Goal: Task Accomplishment & Management: Manage account settings

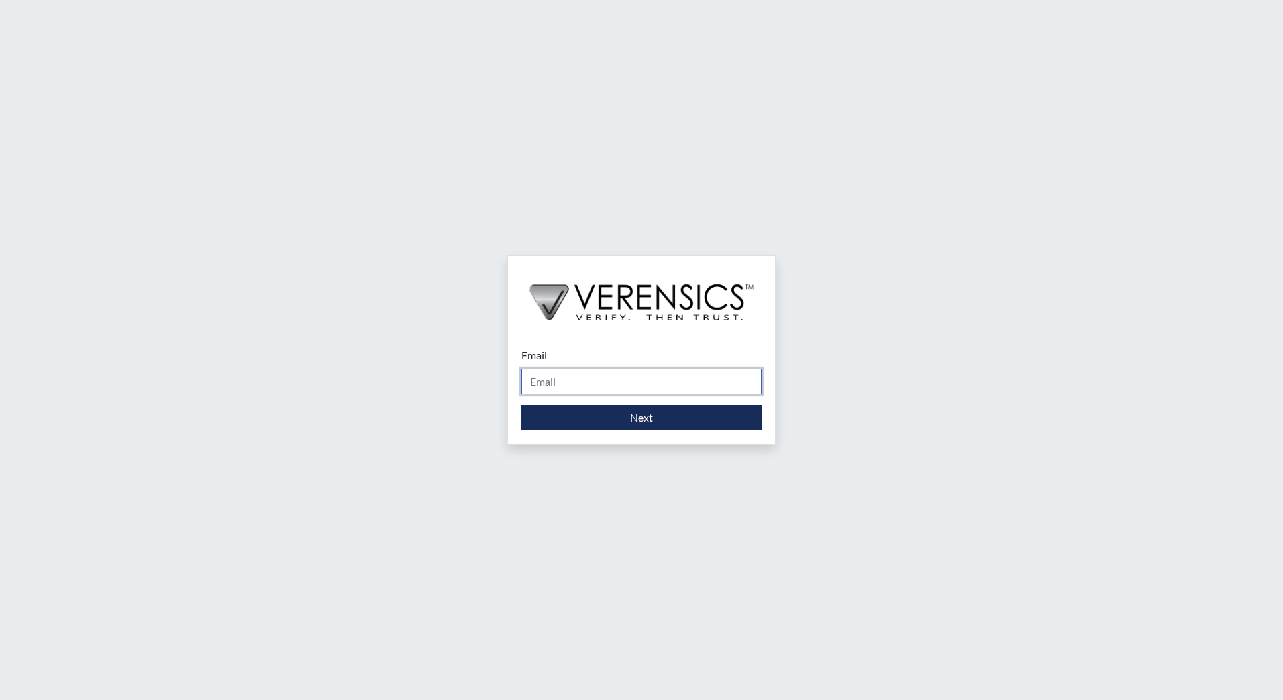
click at [543, 379] on input "Email" at bounding box center [641, 381] width 240 height 25
type input "[EMAIL_ADDRESS][DOMAIN_NAME]"
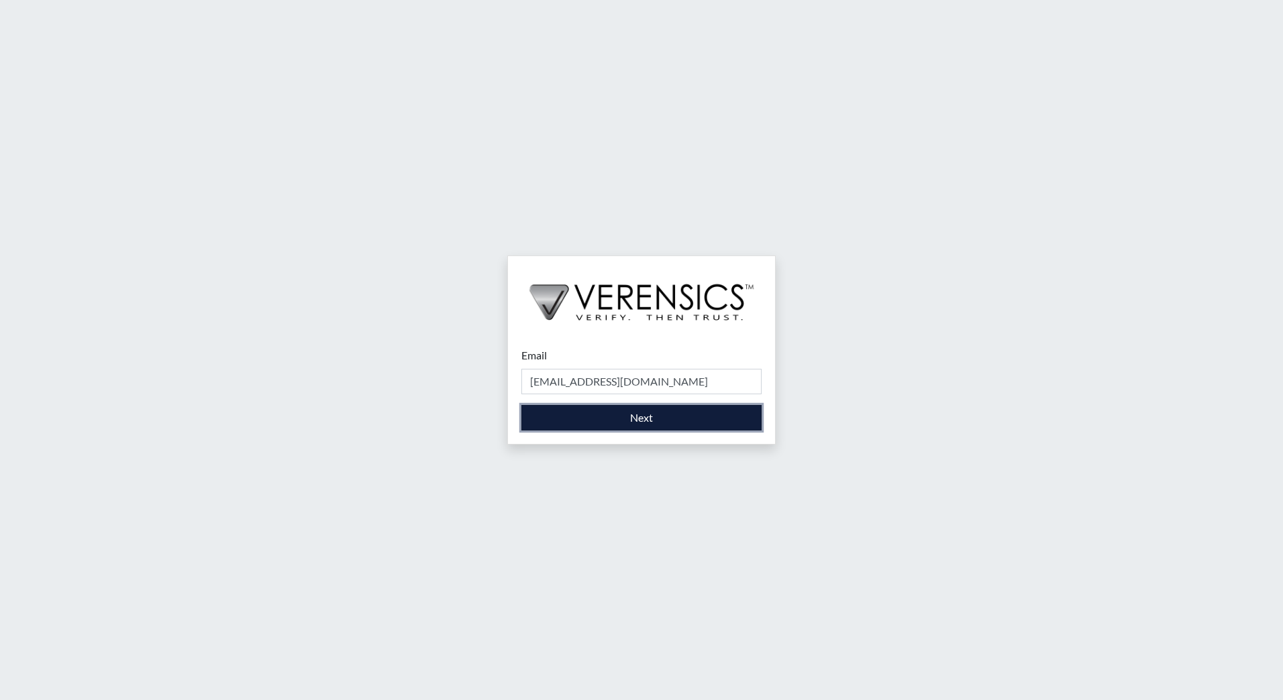
click at [652, 421] on button "Next" at bounding box center [641, 417] width 240 height 25
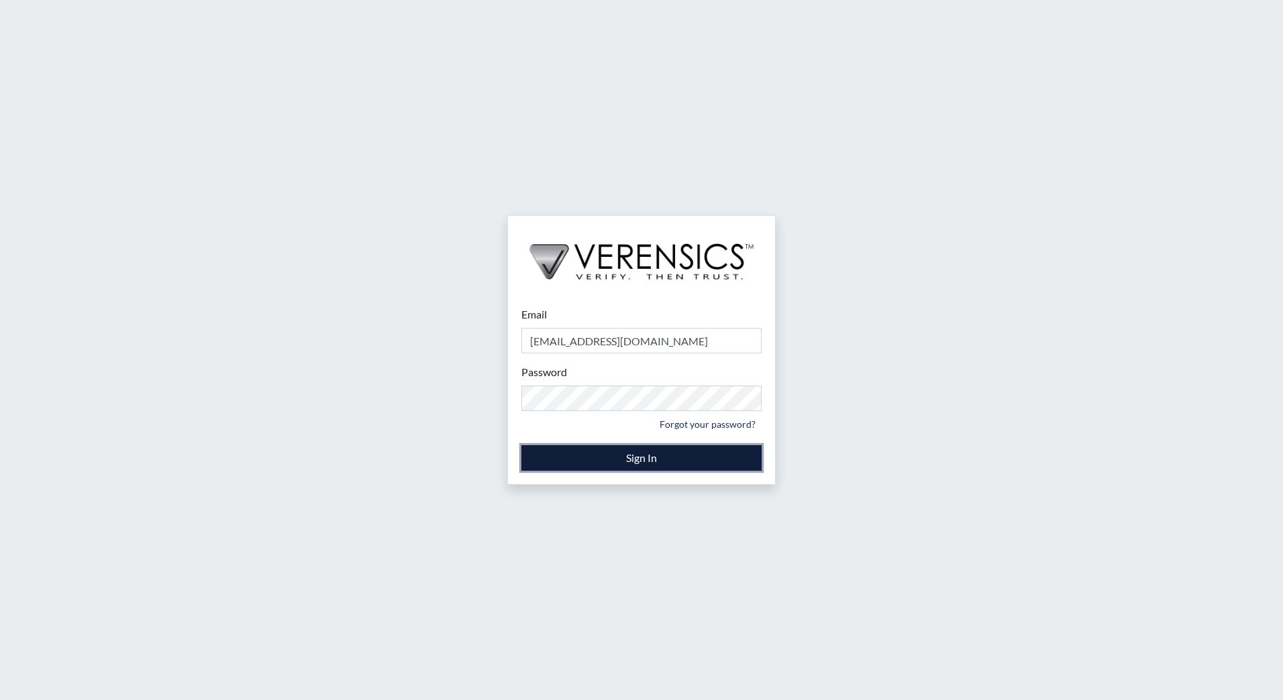
click at [613, 462] on button "Sign In" at bounding box center [641, 458] width 240 height 25
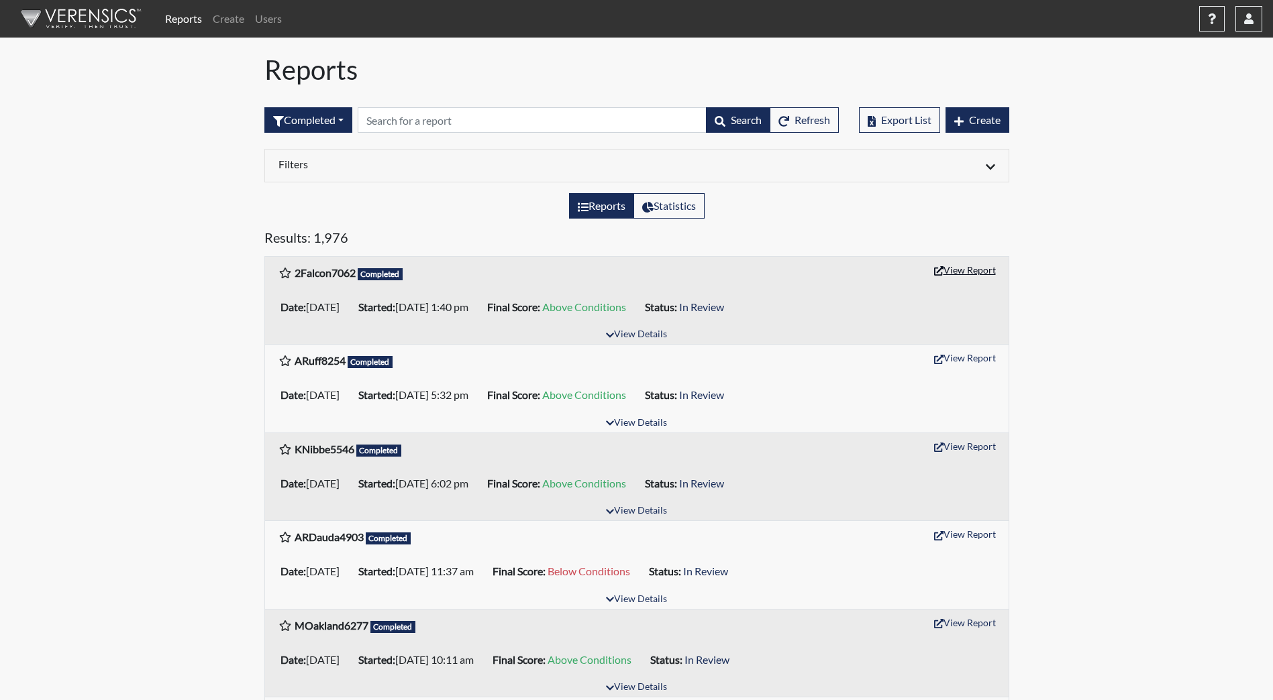
click at [951, 272] on button "View Report" at bounding box center [965, 270] width 74 height 21
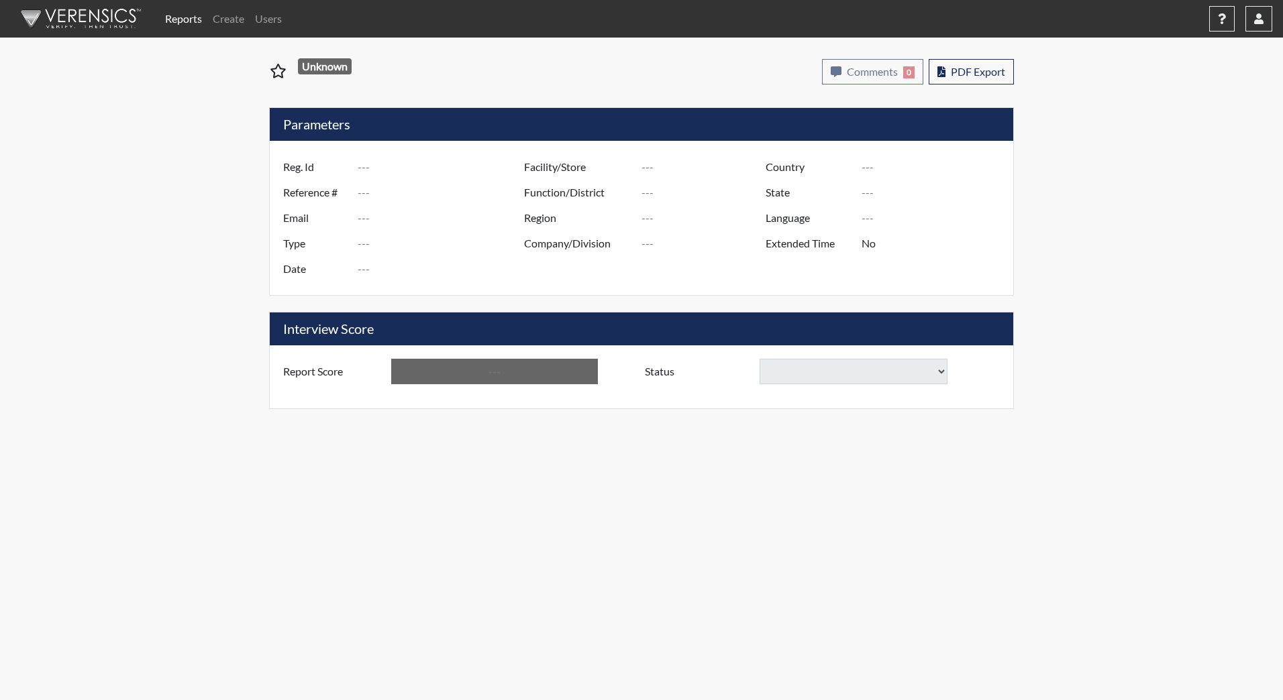
type input "2Falcon7062"
type input "51454"
type input "[EMAIL_ADDRESS][DOMAIN_NAME]"
type input "Corrections Pre-Employment"
type input "[DATE]"
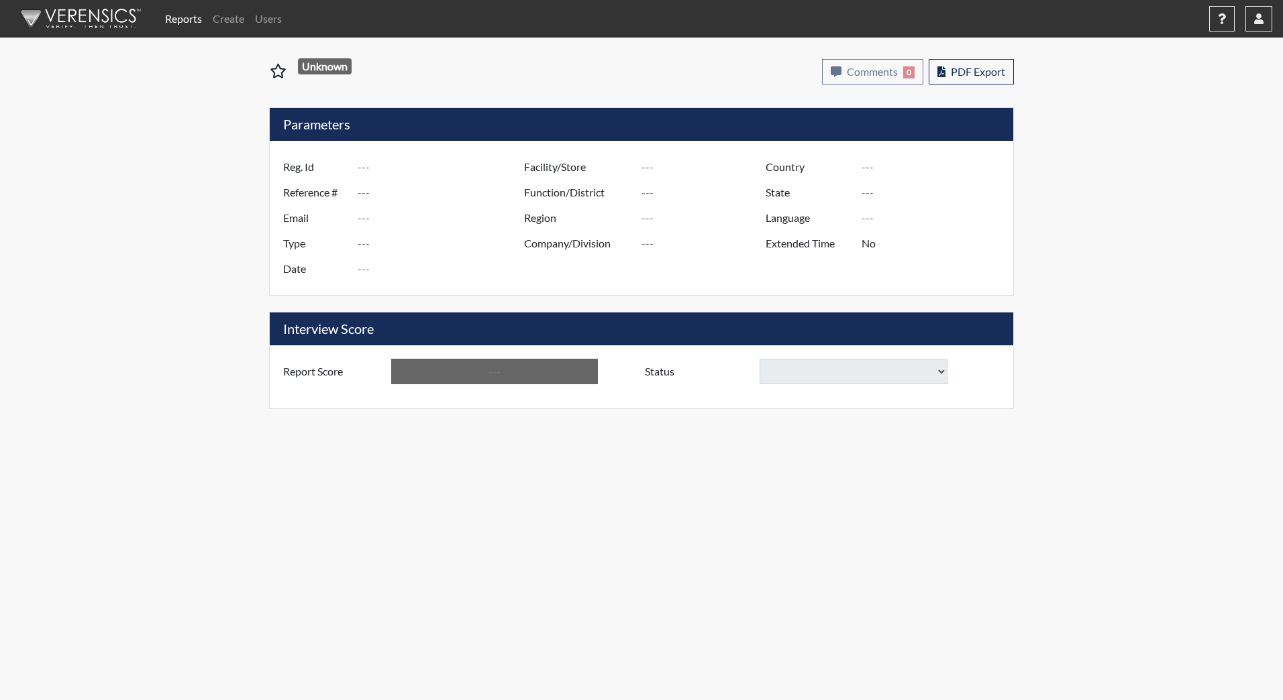
type input "ND [GEOGRAPHIC_DATA]"
type input "NDSP/519"
type input "[GEOGRAPHIC_DATA]"
type input "[US_STATE]"
type input "English"
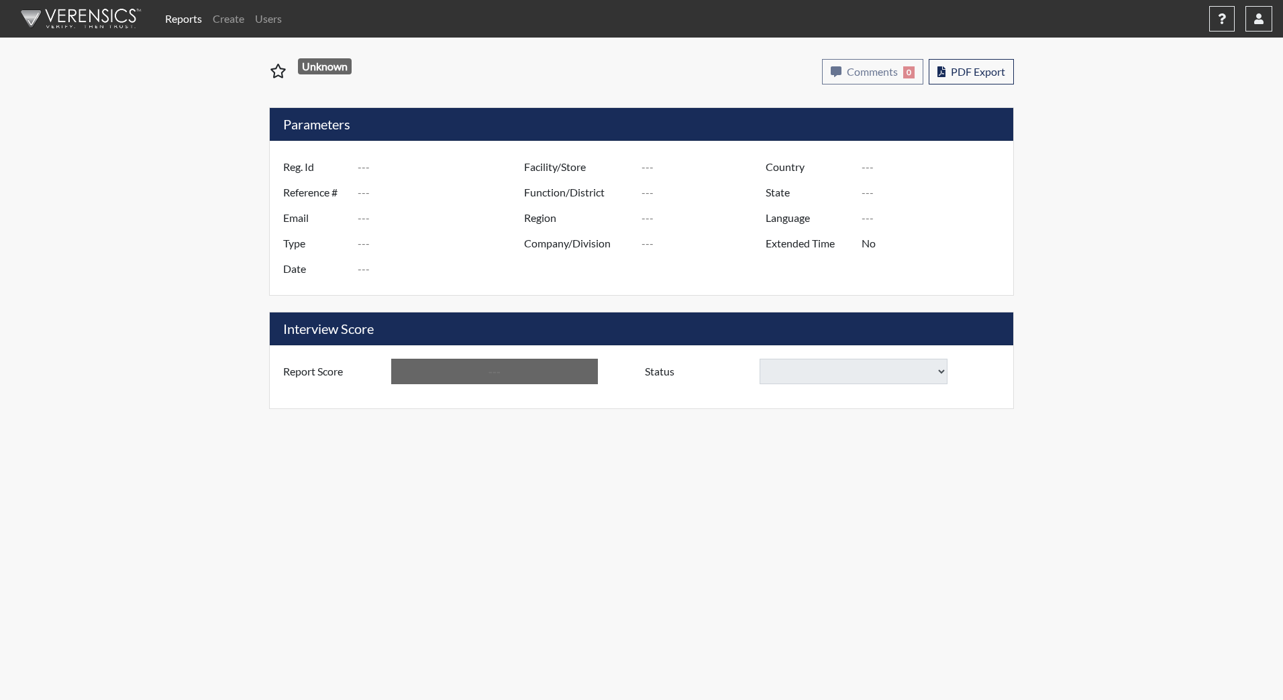
type input "Above Conditions"
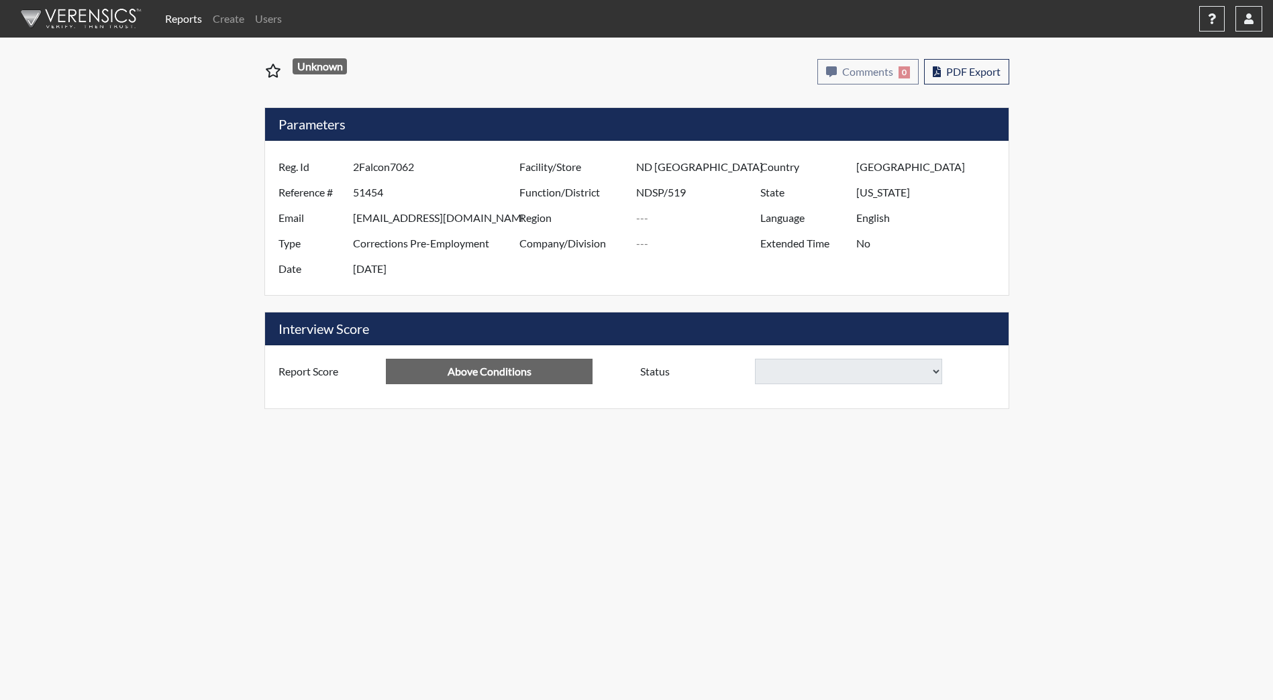
select select
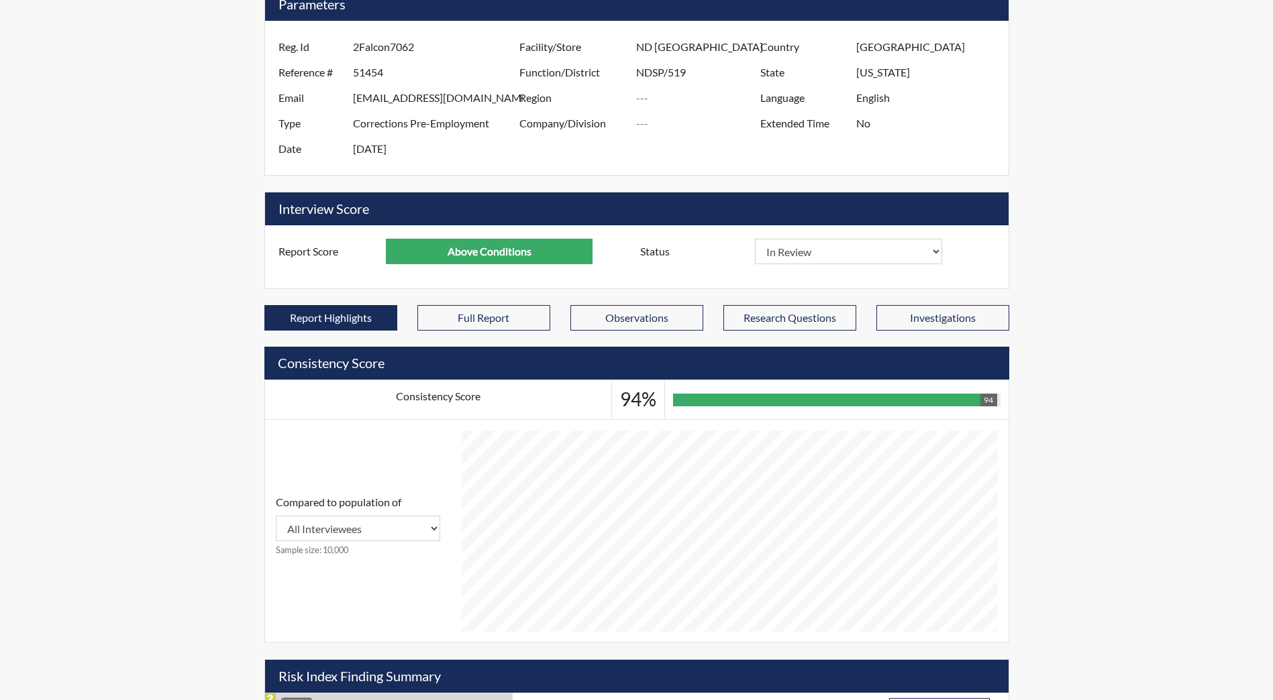
scroll to position [134, 0]
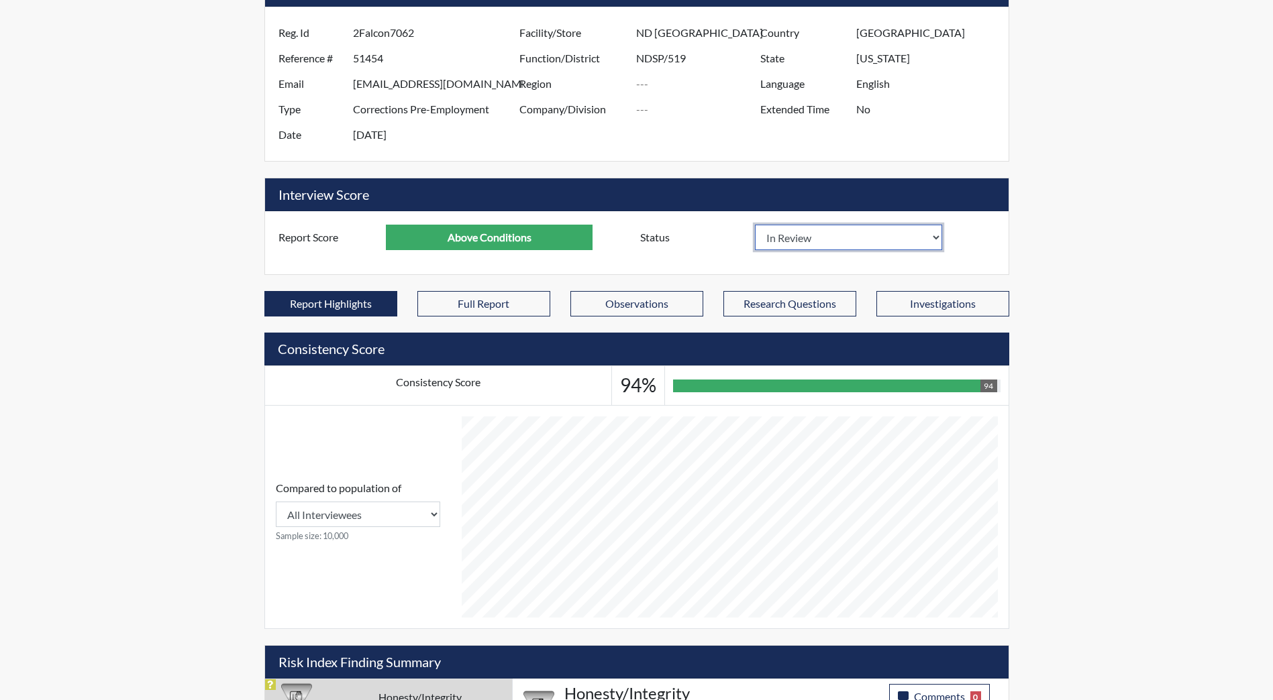
click at [935, 238] on select "In Review Hire Decline" at bounding box center [849, 237] width 188 height 25
click at [1152, 229] on div "Reports Create Users Help Center × Verensics Best Practices How to successfully…" at bounding box center [636, 656] width 1273 height 1581
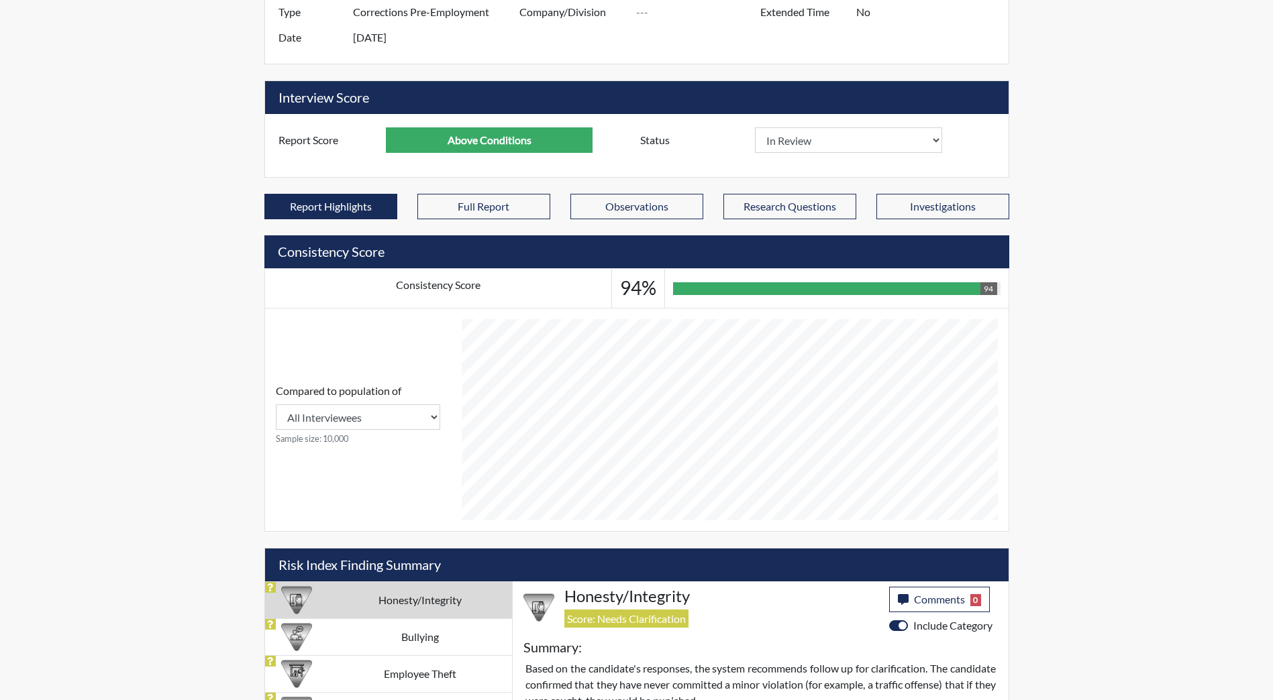
scroll to position [0, 0]
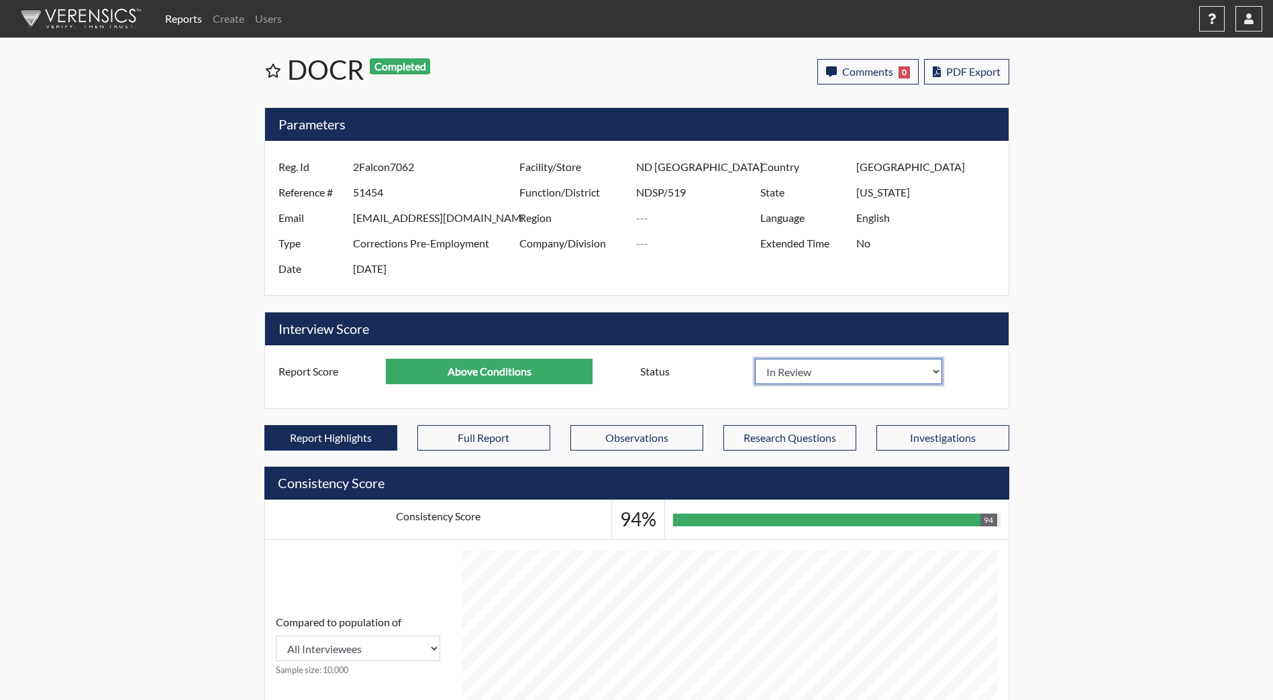
click at [934, 370] on select "In Review Hire Decline" at bounding box center [849, 371] width 188 height 25
select select "hire"
select select
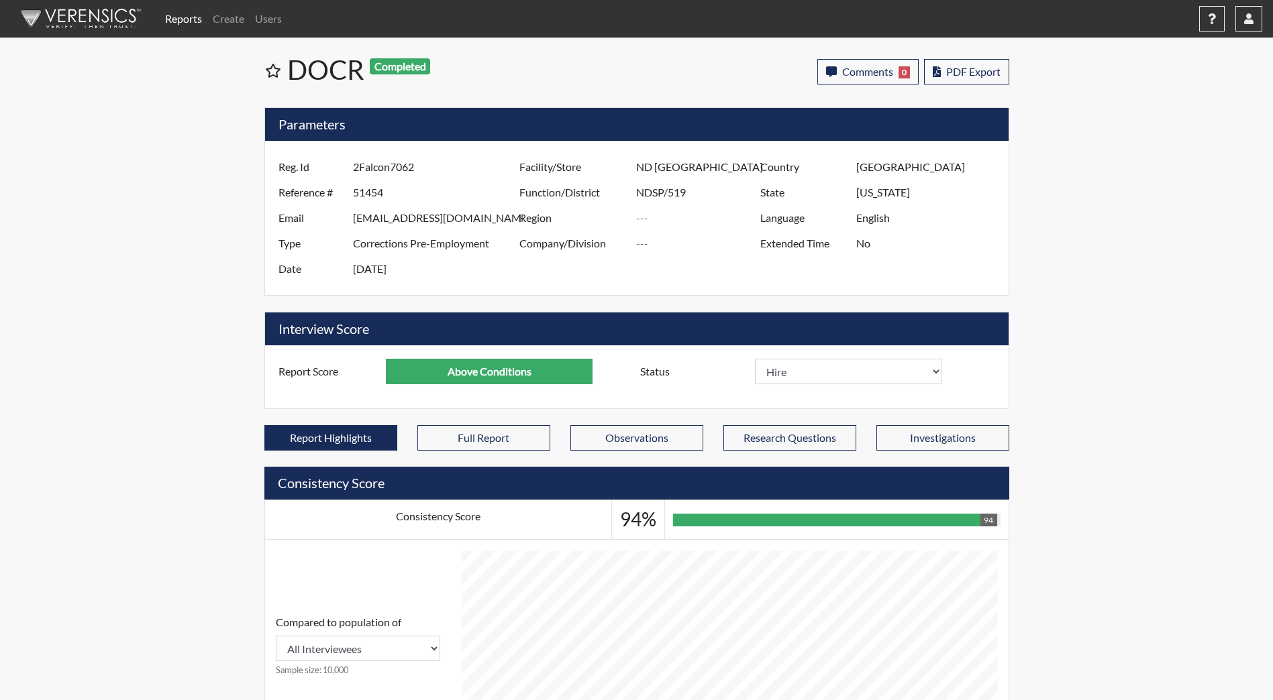
select select
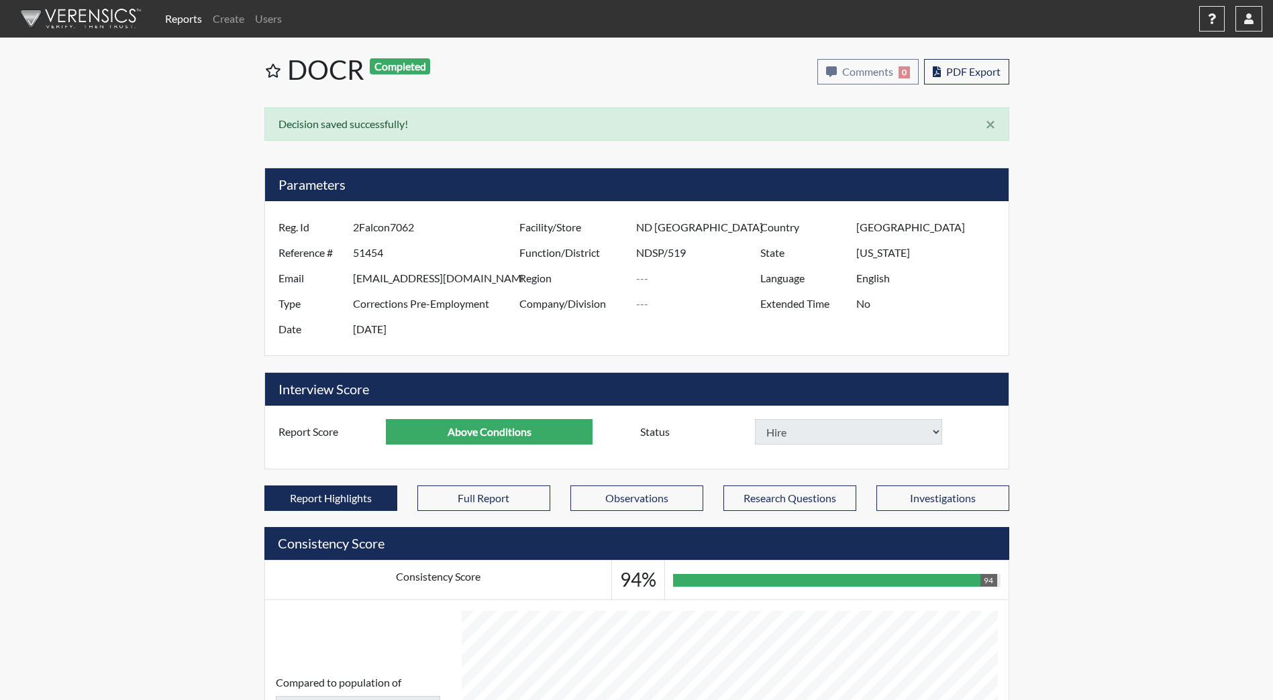
select select
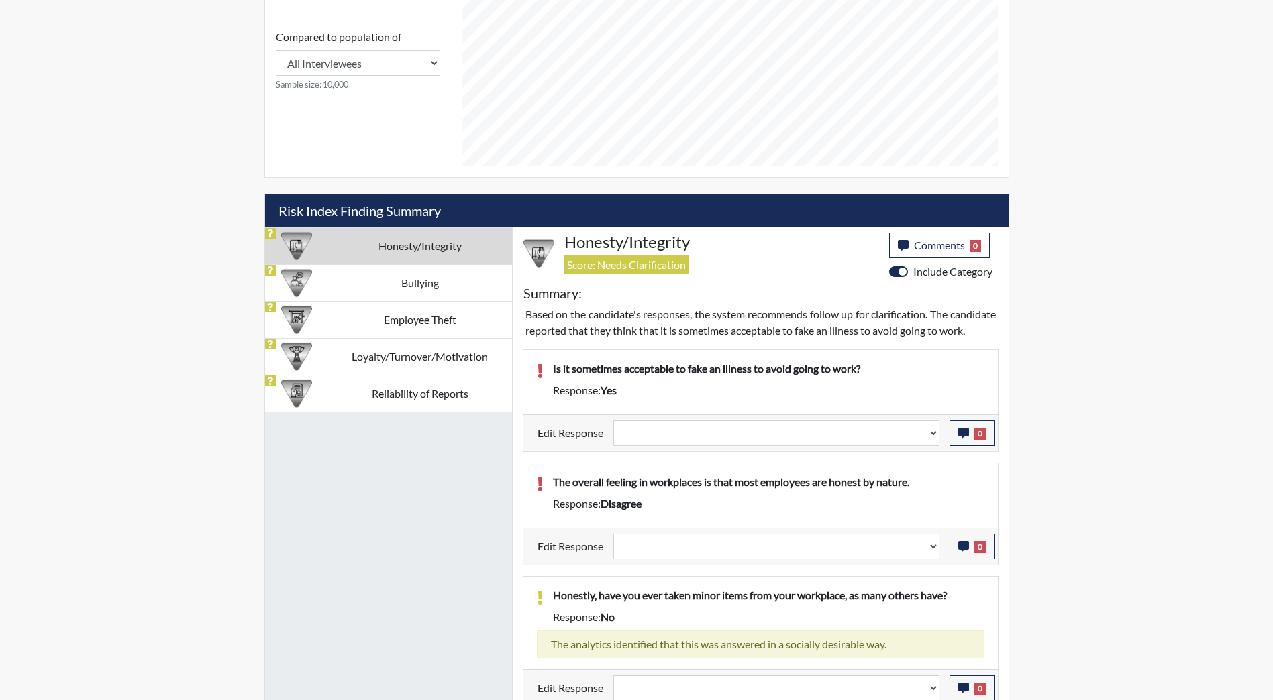
scroll to position [939, 0]
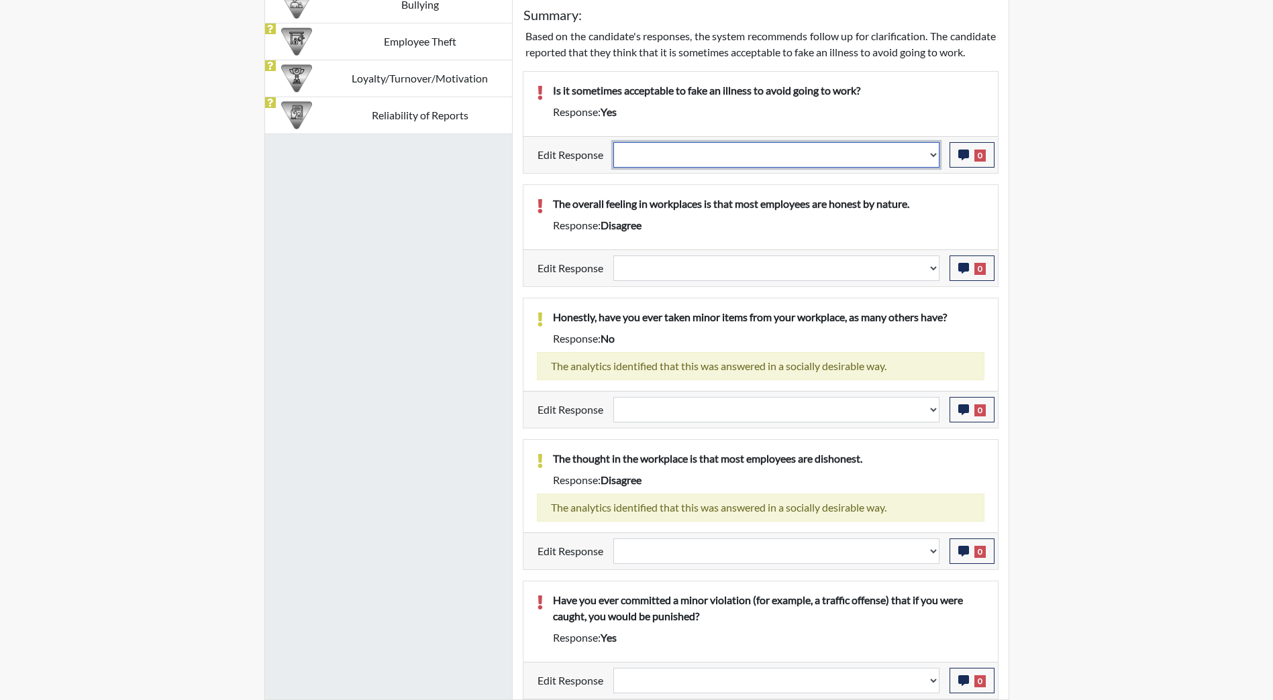
click at [932, 158] on select "Question is not relevant. Results will be updated. Reasonable explanation provi…" at bounding box center [776, 154] width 326 height 25
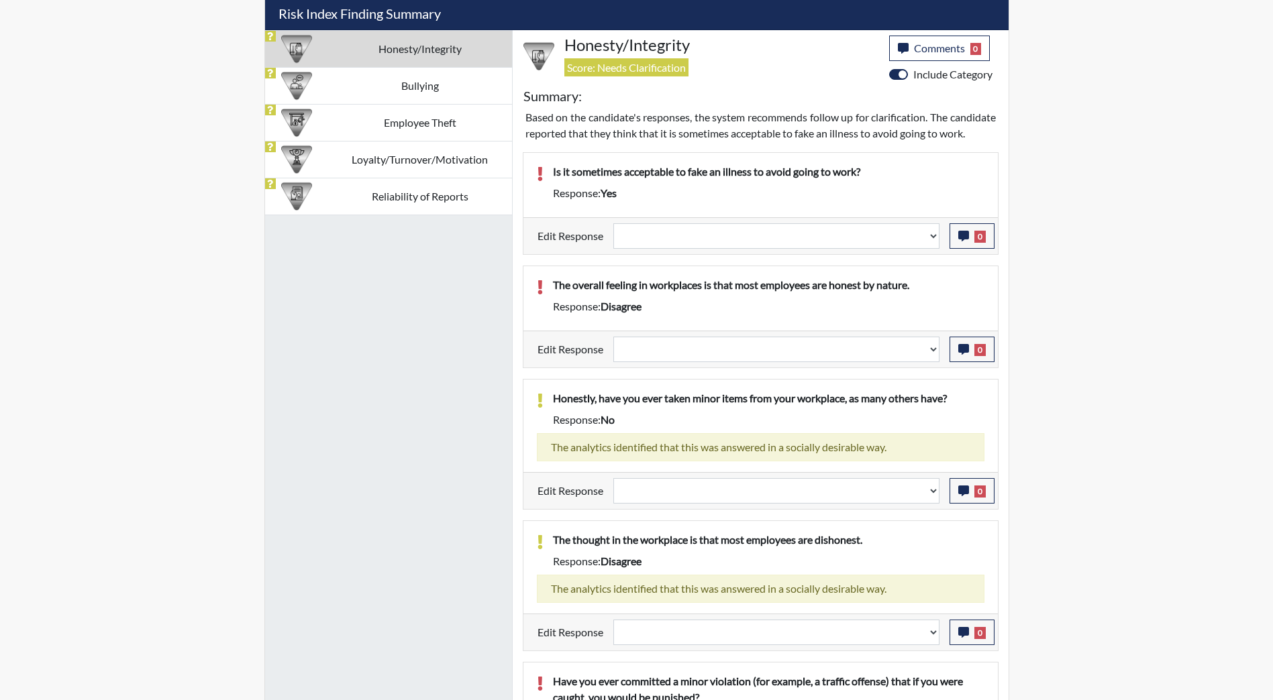
scroll to position [941, 0]
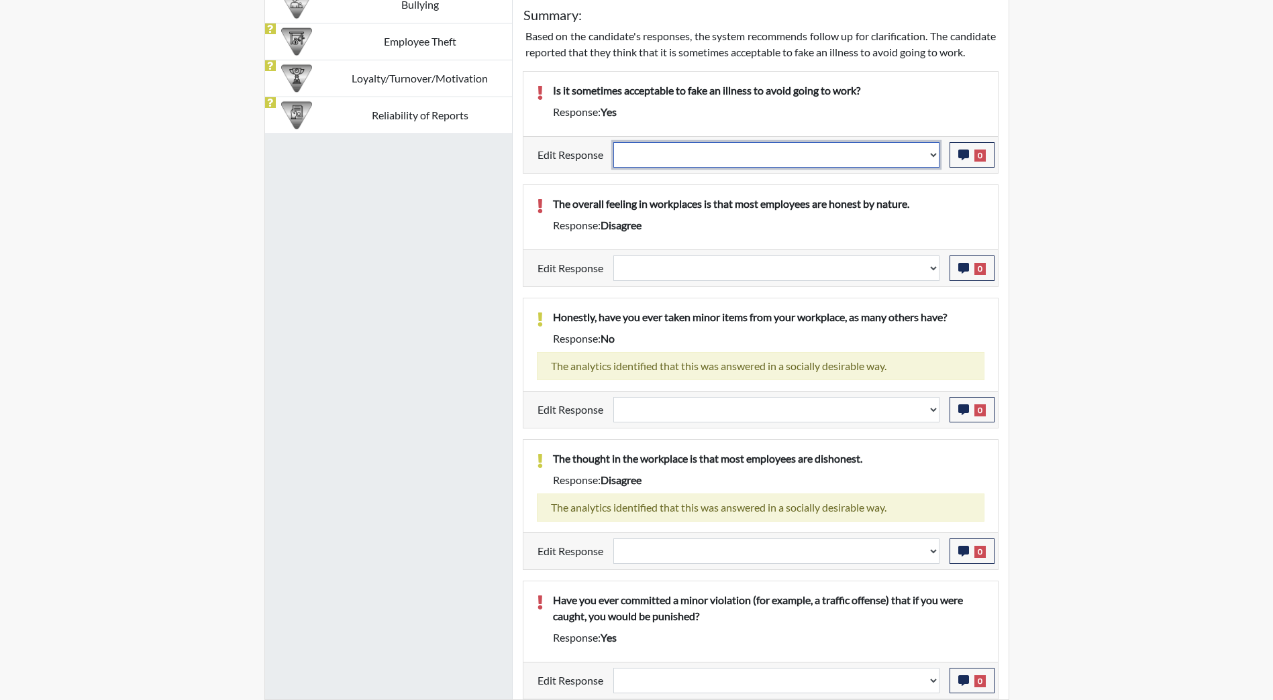
click at [934, 156] on select "Question is not relevant. Results will be updated. Reasonable explanation provi…" at bounding box center [776, 154] width 326 height 25
click at [935, 156] on select "Question is not relevant. Results will be updated. Reasonable explanation provi…" at bounding box center [776, 154] width 326 height 25
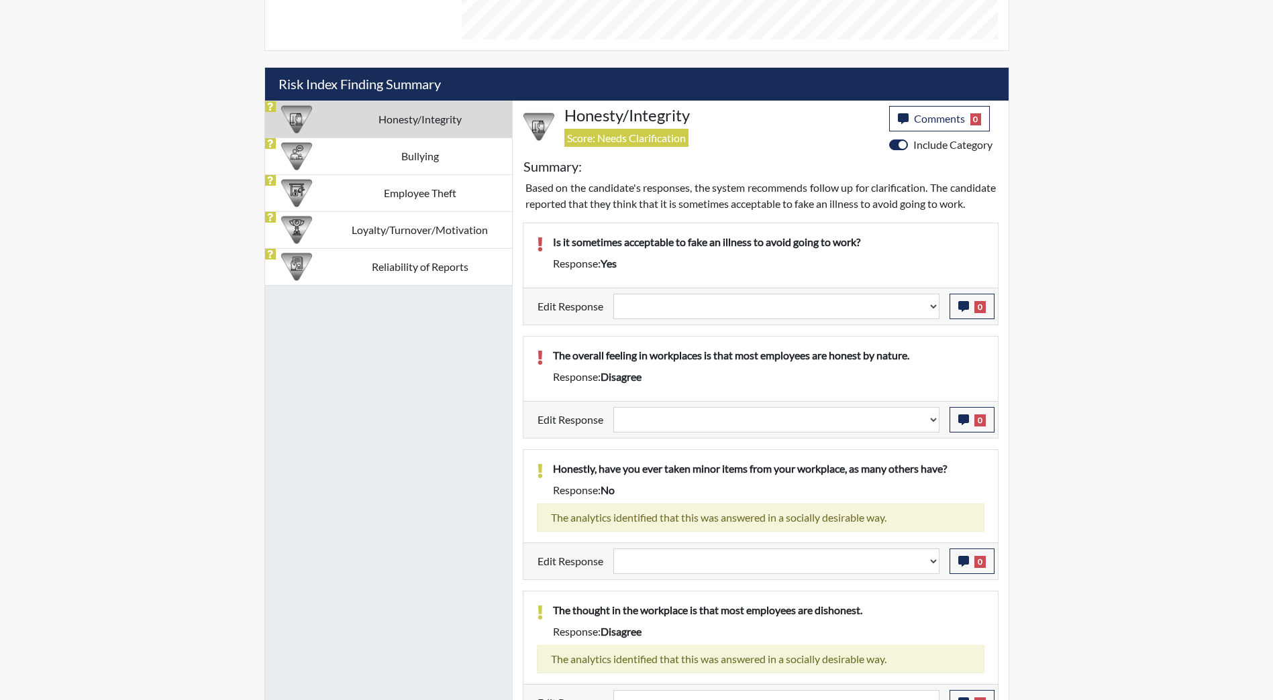
scroll to position [538, 0]
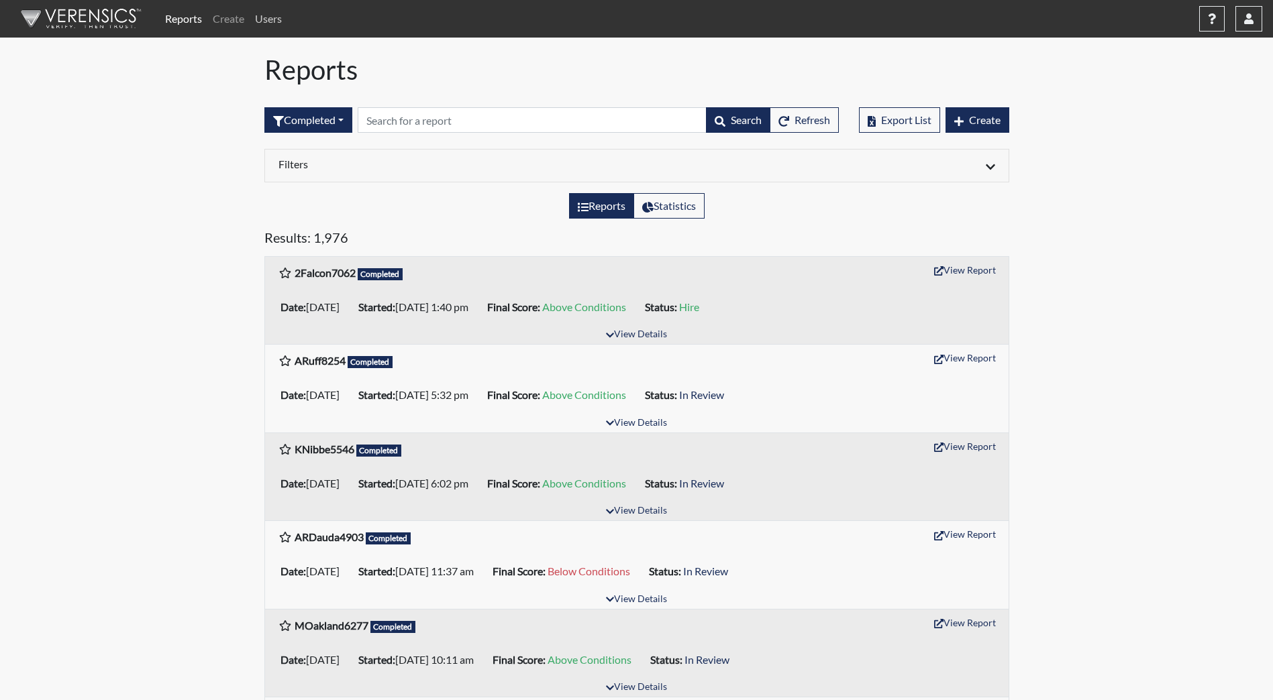
click at [276, 21] on link "Users" at bounding box center [269, 18] width 38 height 27
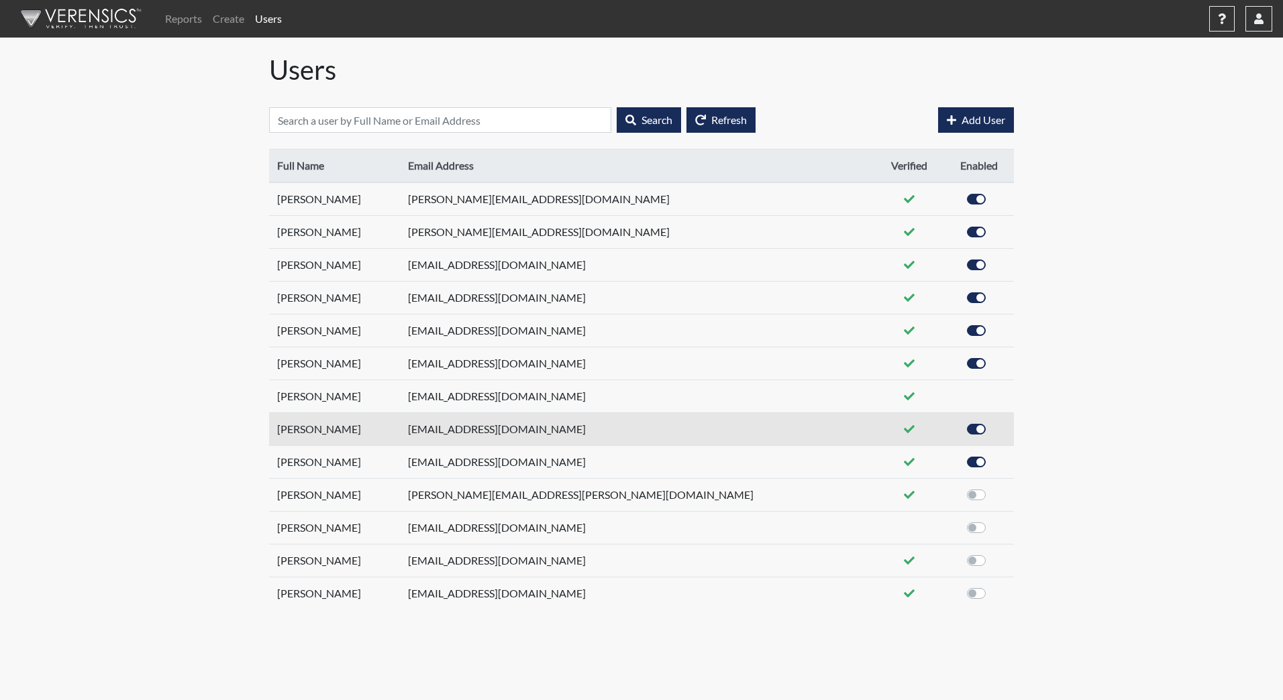
click at [954, 423] on div at bounding box center [978, 429] width 54 height 16
click at [991, 421] on label at bounding box center [991, 421] width 0 height 0
click at [955, 429] on input "checkbox" at bounding box center [956, 427] width 11 height 13
checkbox input "false"
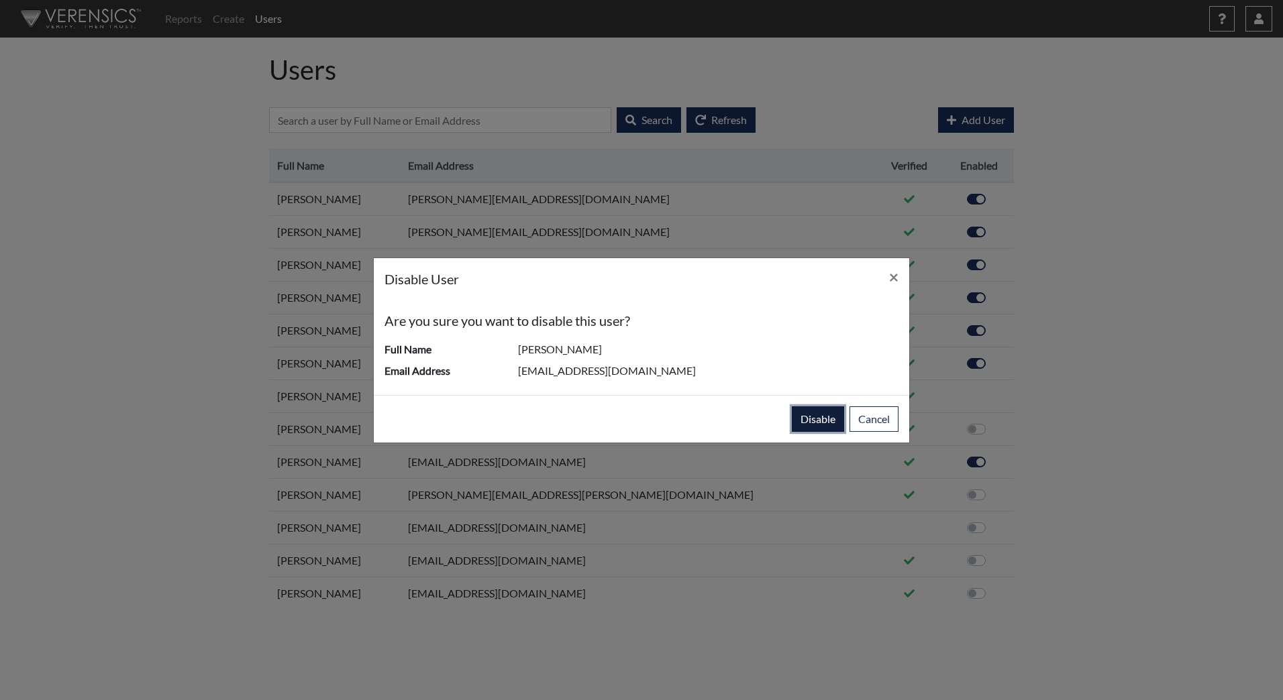
click at [810, 415] on button "disable" at bounding box center [818, 419] width 52 height 25
